Goal: Check status: Check status

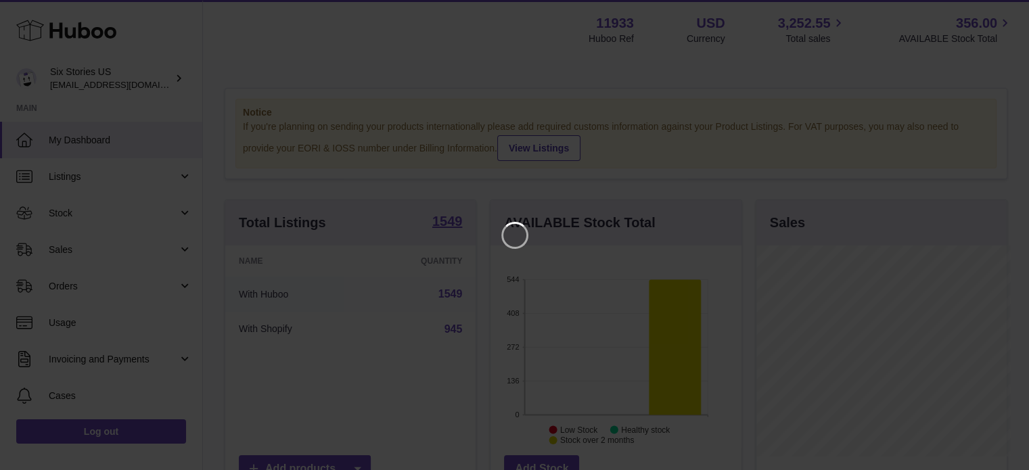
scroll to position [211, 254]
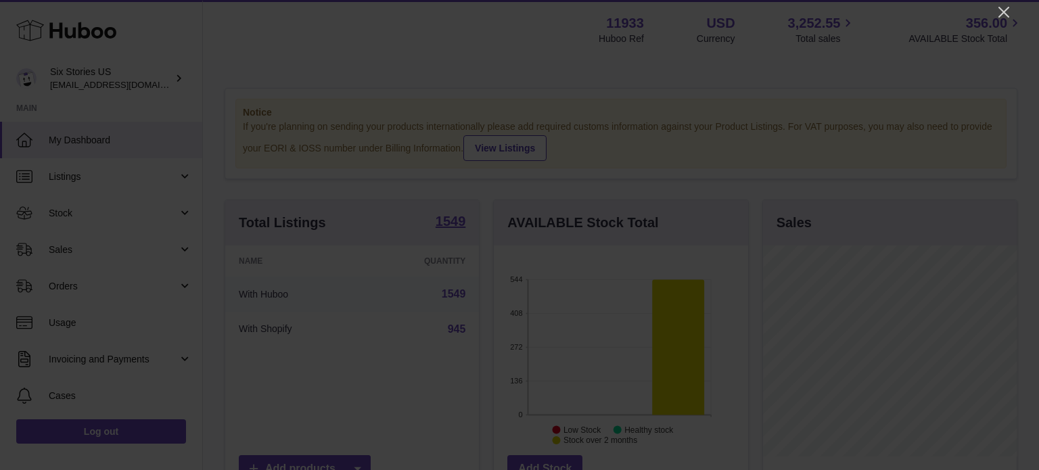
click at [1006, 10] on icon "Close" at bounding box center [1003, 12] width 11 height 11
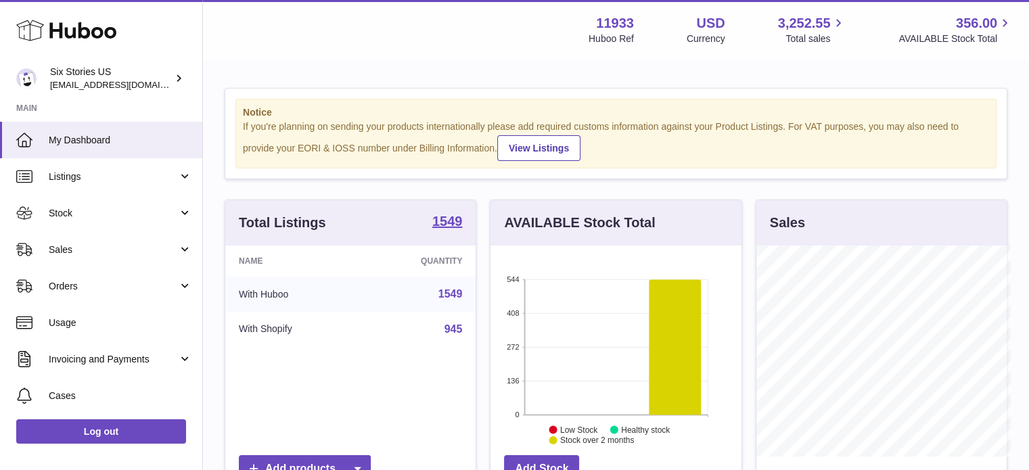
scroll to position [676074, 676034]
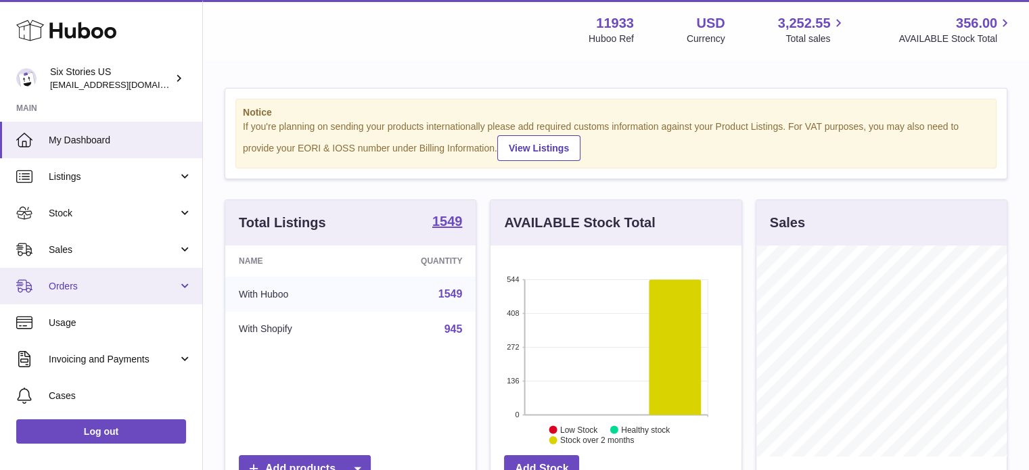
click at [69, 280] on span "Orders" at bounding box center [113, 286] width 129 height 13
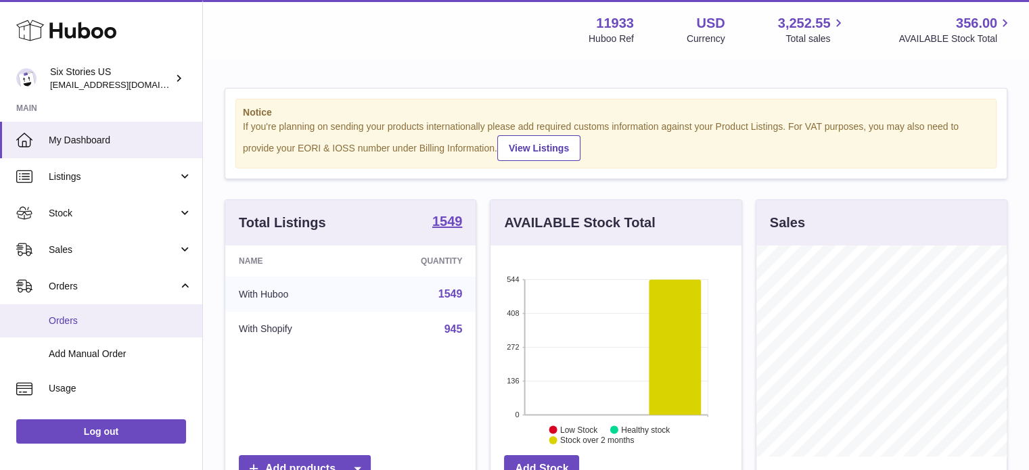
click at [88, 323] on span "Orders" at bounding box center [120, 320] width 143 height 13
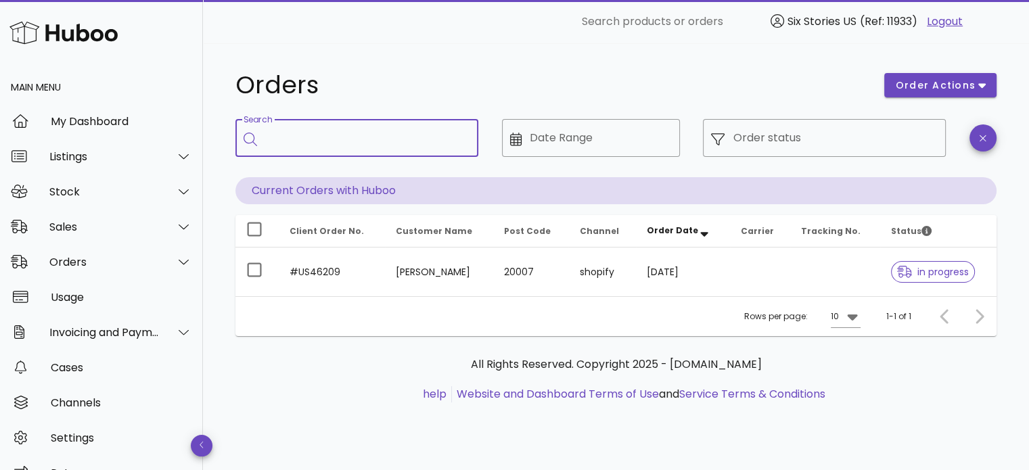
click at [347, 135] on input "Search" at bounding box center [366, 138] width 202 height 22
paste input "******"
type input "******"
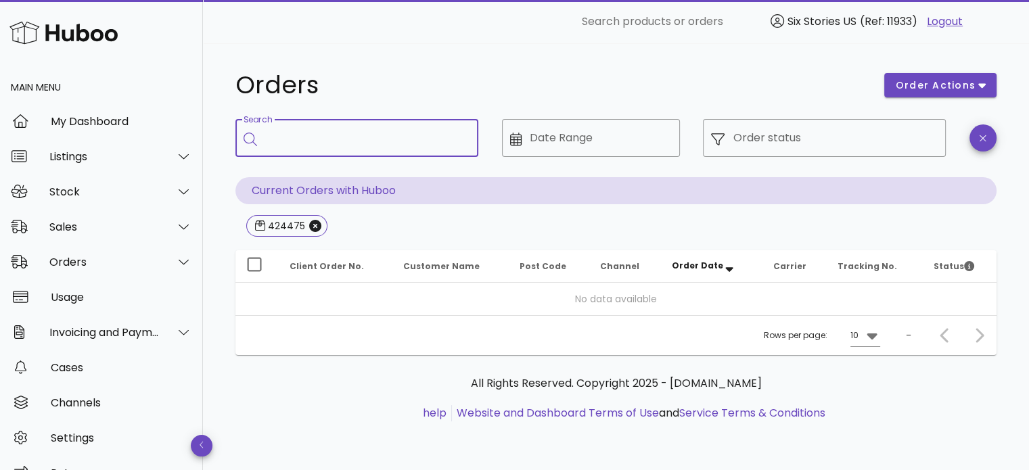
click at [305, 147] on input "Search" at bounding box center [366, 138] width 202 height 22
type input "*******"
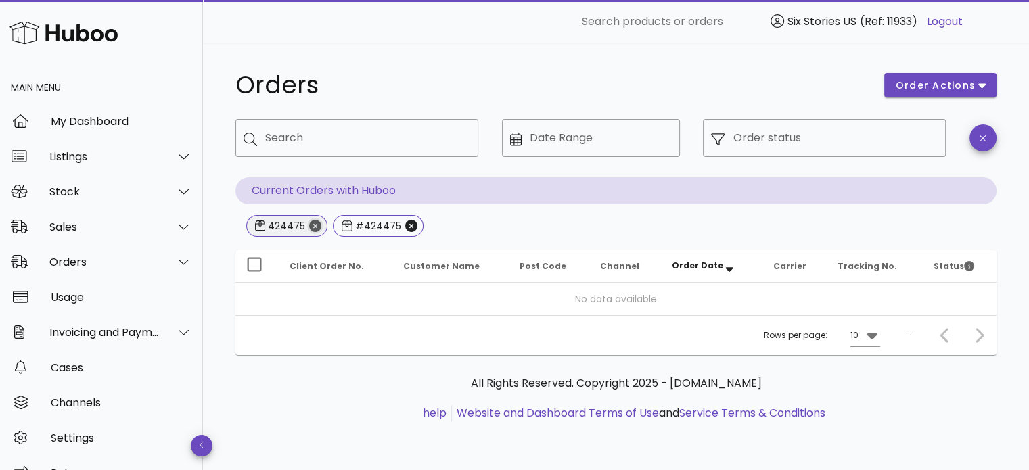
click at [315, 229] on icon "Close" at bounding box center [315, 226] width 12 height 12
click at [325, 225] on icon "Close" at bounding box center [324, 226] width 12 height 12
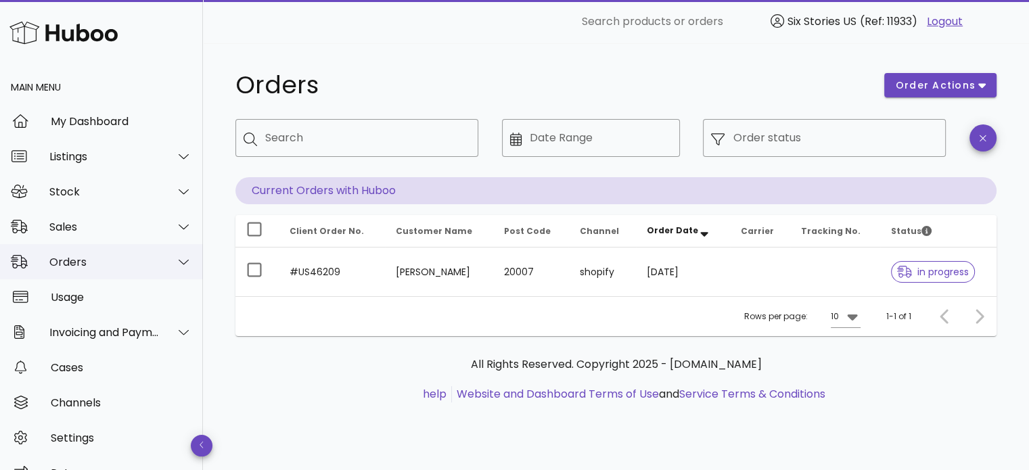
click at [87, 259] on div "Orders" at bounding box center [104, 262] width 110 height 13
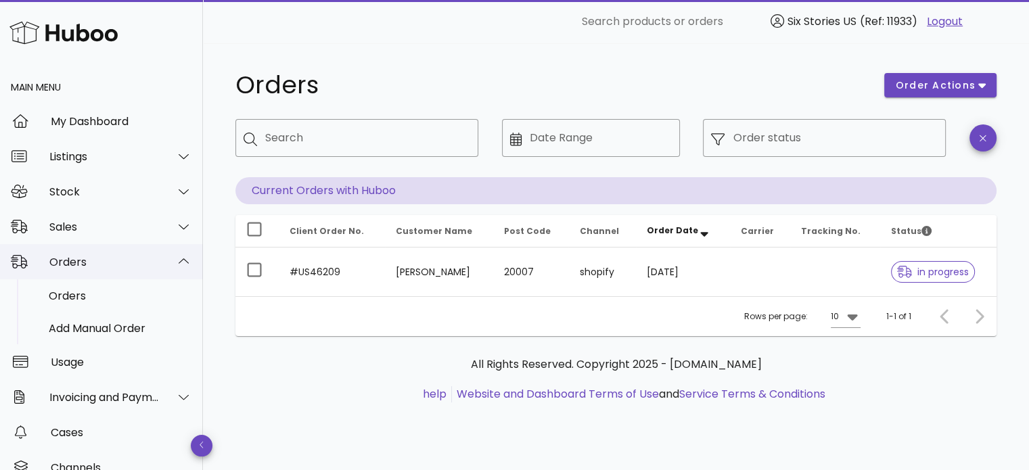
drag, startPoint x: 80, startPoint y: 278, endPoint x: 78, endPoint y: 292, distance: 14.3
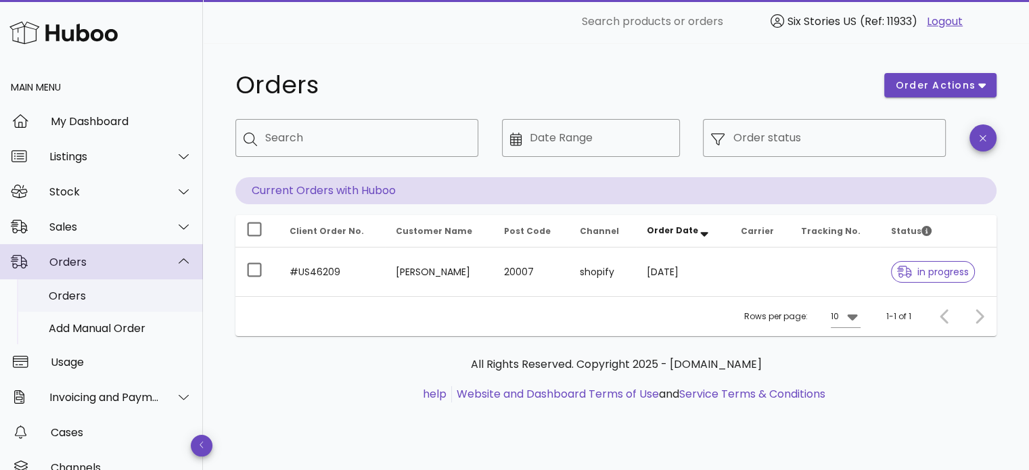
click at [80, 278] on div "Orders" at bounding box center [101, 261] width 203 height 35
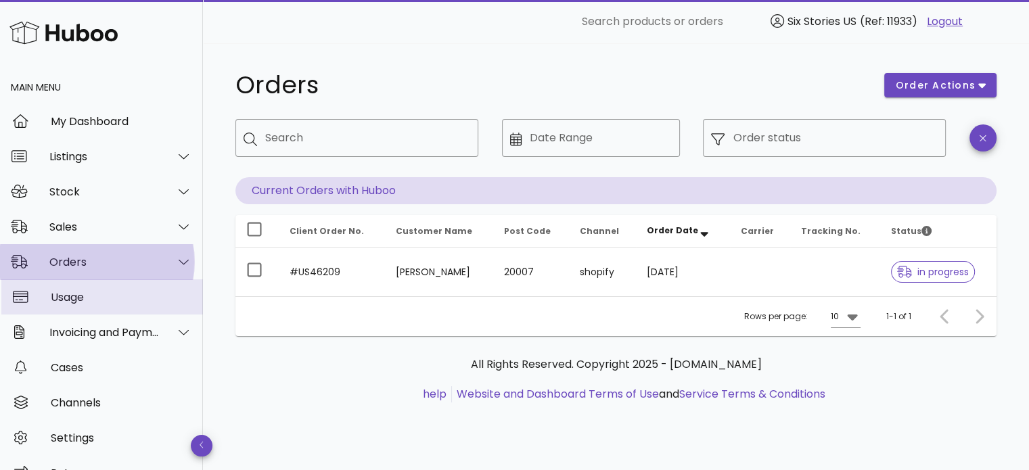
click at [78, 292] on div "Usage" at bounding box center [121, 297] width 141 height 29
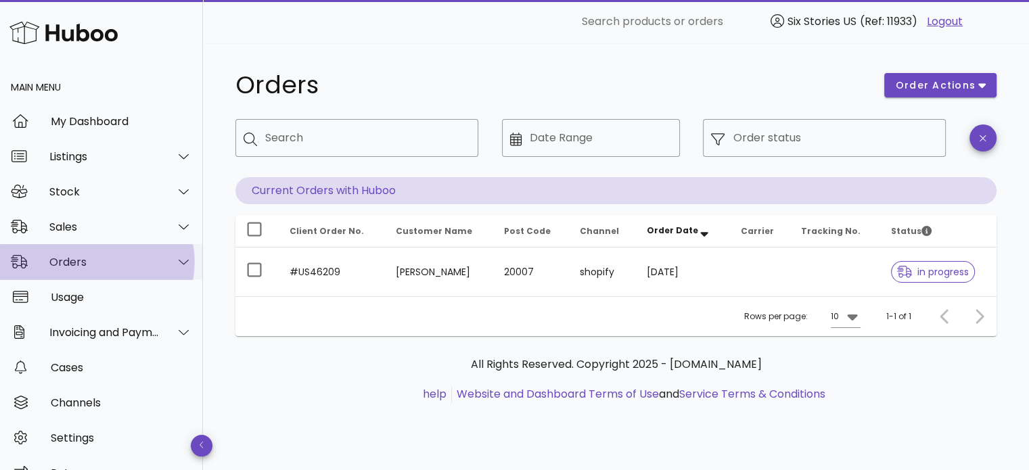
click at [77, 270] on div "Orders" at bounding box center [101, 261] width 203 height 35
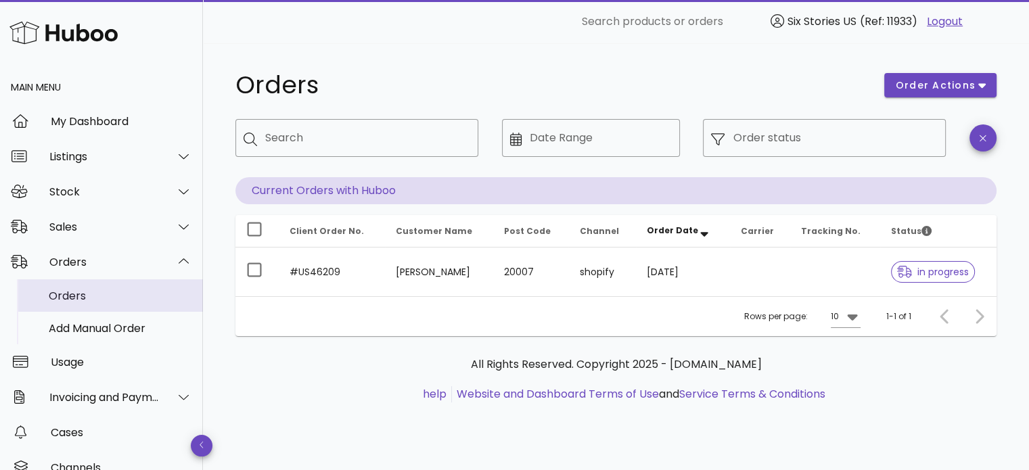
click at [76, 288] on div "Orders" at bounding box center [120, 295] width 143 height 29
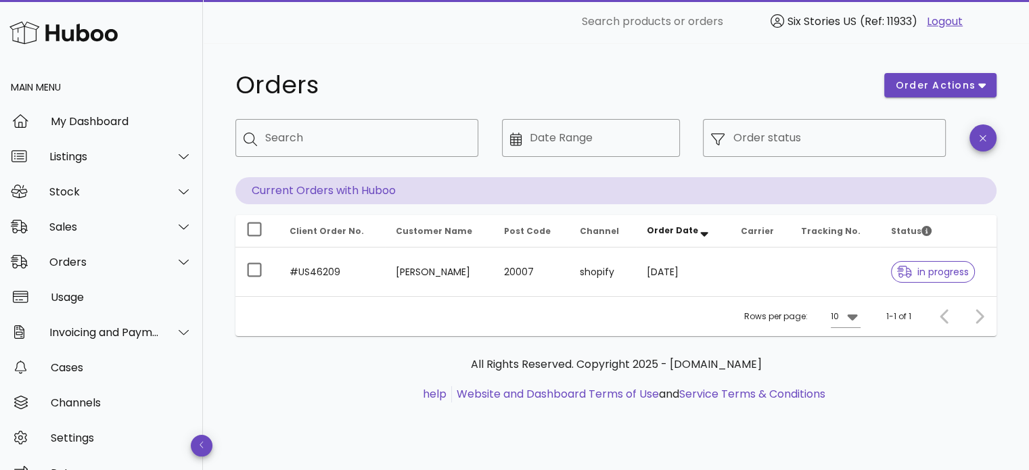
click at [937, 20] on link "Logout" at bounding box center [945, 22] width 36 height 16
